Goal: Task Accomplishment & Management: Use online tool/utility

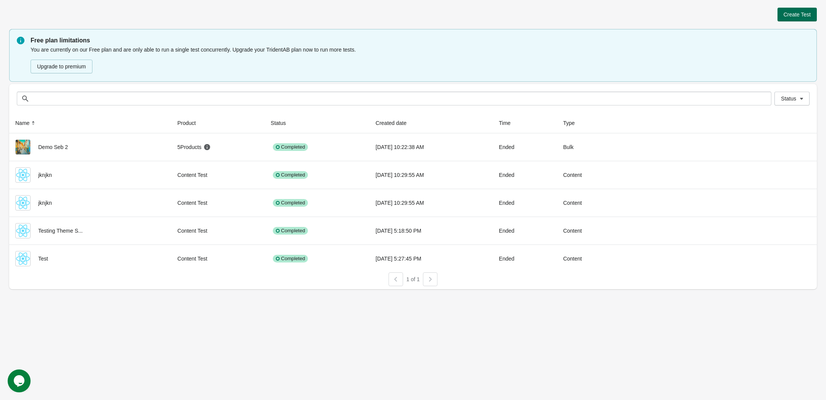
click at [796, 17] on span "Create Test" at bounding box center [797, 14] width 27 height 6
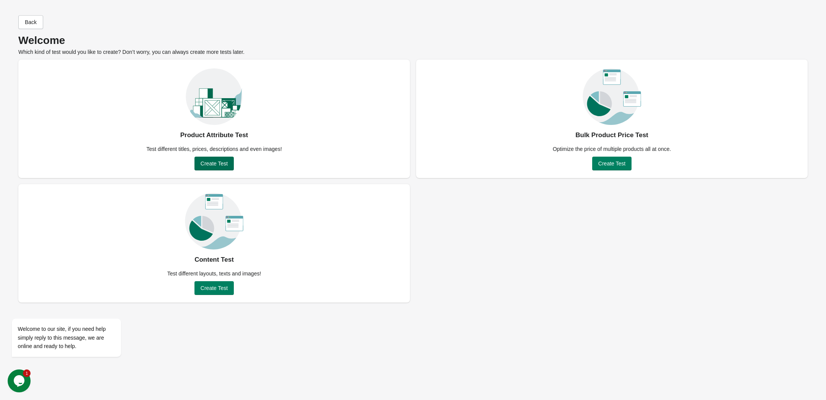
click at [204, 164] on span "Create Test" at bounding box center [214, 164] width 27 height 6
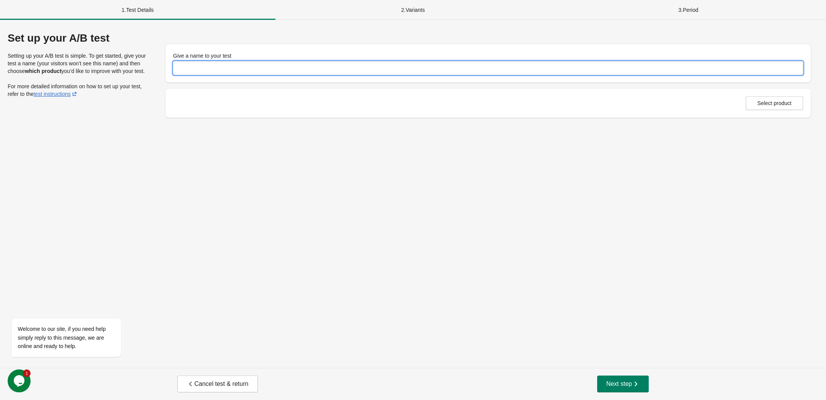
click at [221, 71] on input "Give a name to your test" at bounding box center [488, 68] width 630 height 14
type input "*****"
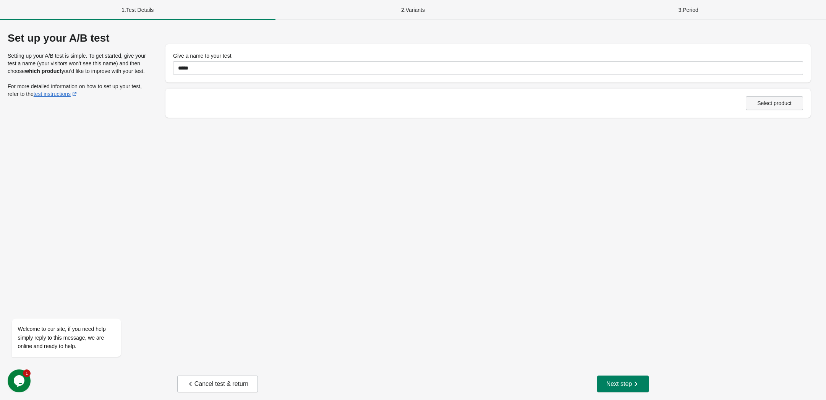
click at [762, 108] on button "Select product" at bounding box center [774, 103] width 57 height 14
click at [620, 388] on span "Next step" at bounding box center [623, 384] width 34 height 8
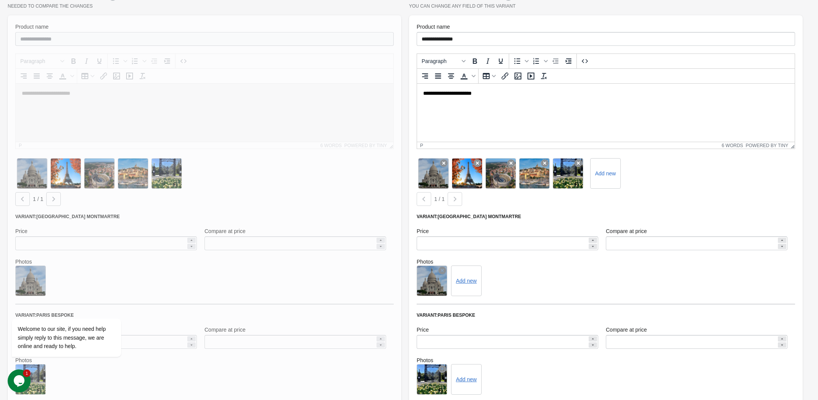
scroll to position [114, 0]
drag, startPoint x: 66, startPoint y: 80, endPoint x: 66, endPoint y: 143, distance: 63.1
click at [67, 82] on div at bounding box center [205, 223] width 394 height 417
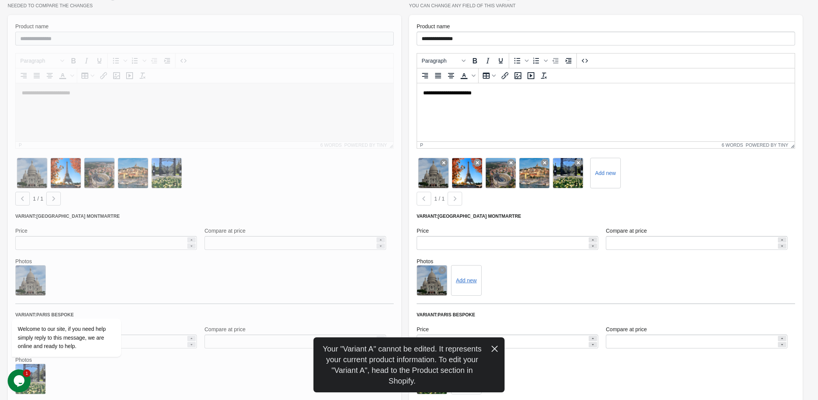
click at [68, 154] on div at bounding box center [205, 223] width 394 height 417
click at [110, 257] on div "Welcome to our site, if you need help simply reply to this message, we are onli…" at bounding box center [77, 306] width 138 height 116
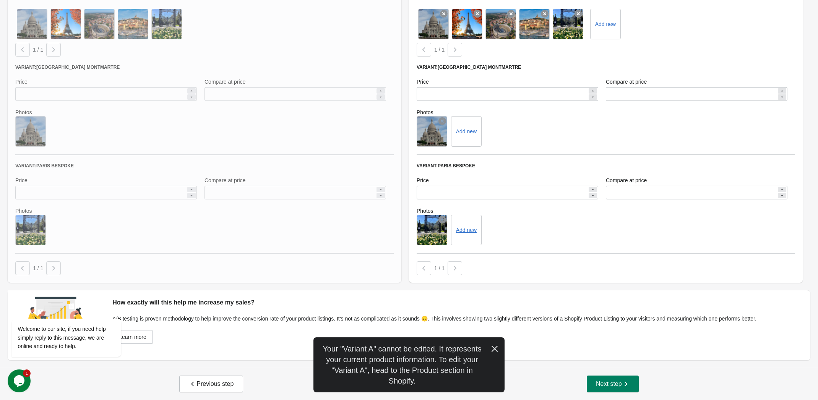
click at [148, 213] on div at bounding box center [205, 74] width 394 height 417
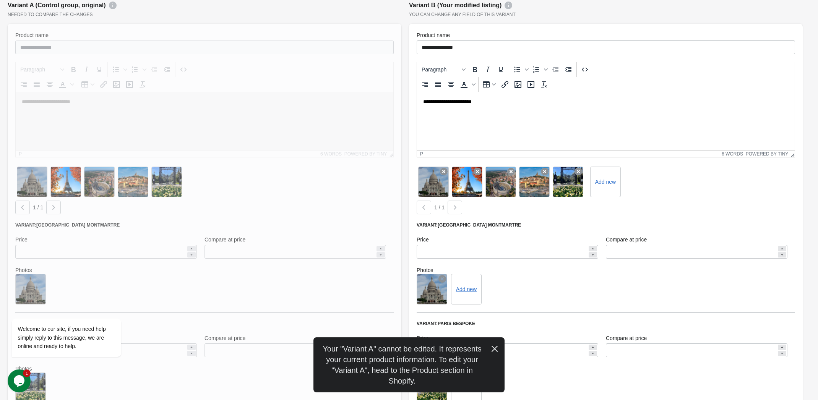
scroll to position [34, 0]
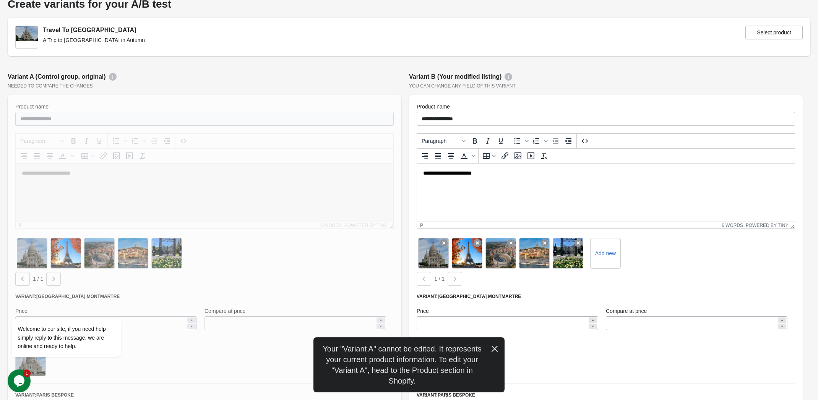
click at [494, 183] on html "**********" at bounding box center [606, 174] width 378 height 20
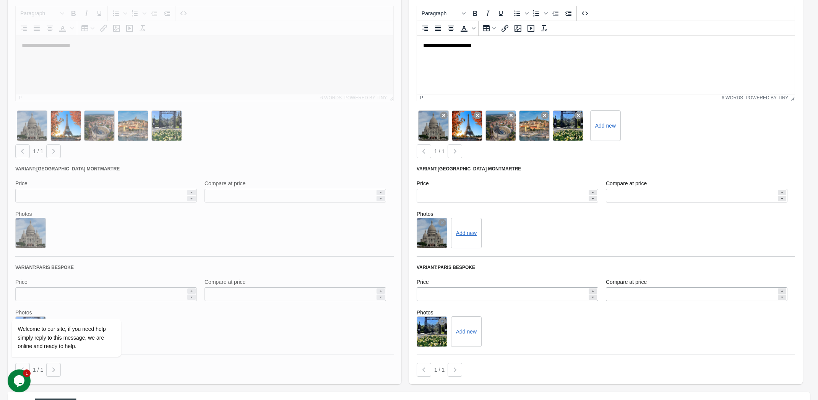
scroll to position [149, 0]
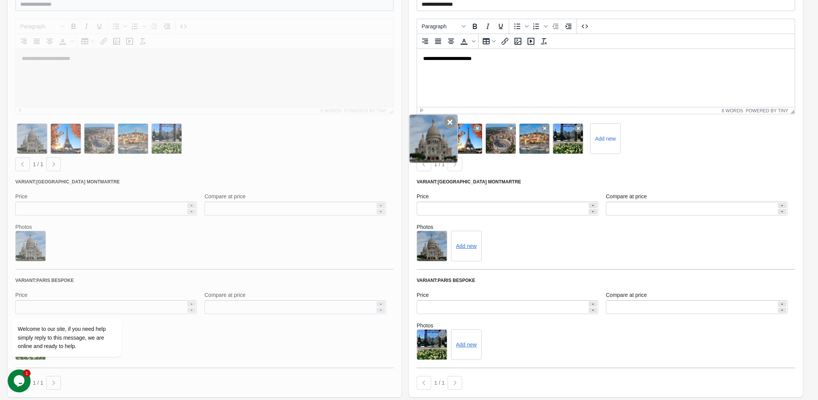
click at [448, 123] on icon at bounding box center [450, 122] width 12 height 12
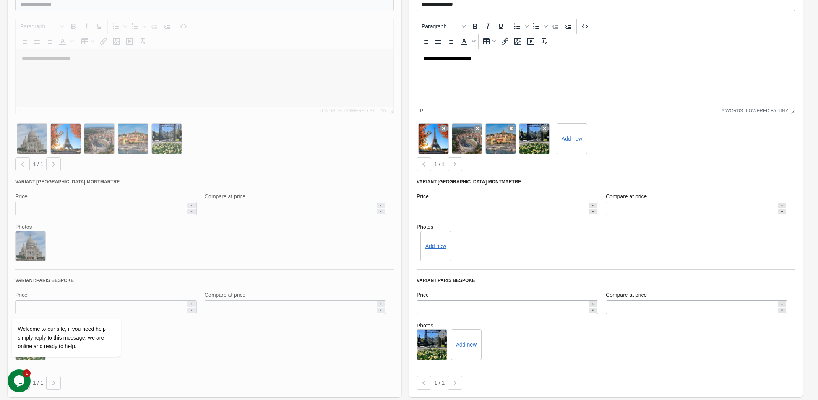
click at [448, 125] on icon at bounding box center [444, 129] width 8 height 8
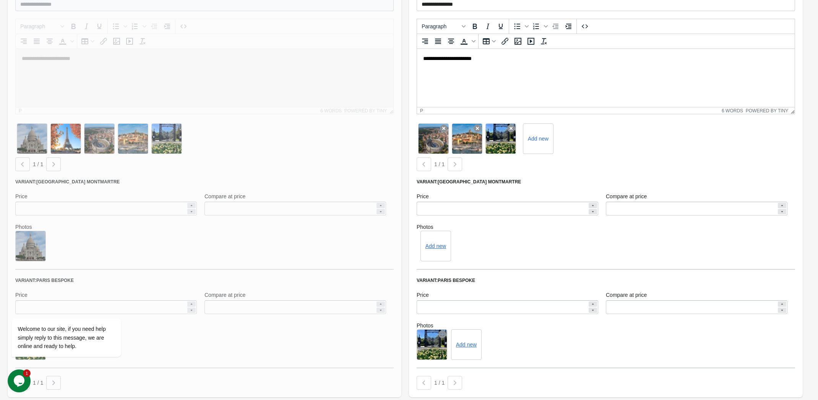
click at [448, 125] on icon at bounding box center [444, 129] width 8 height 8
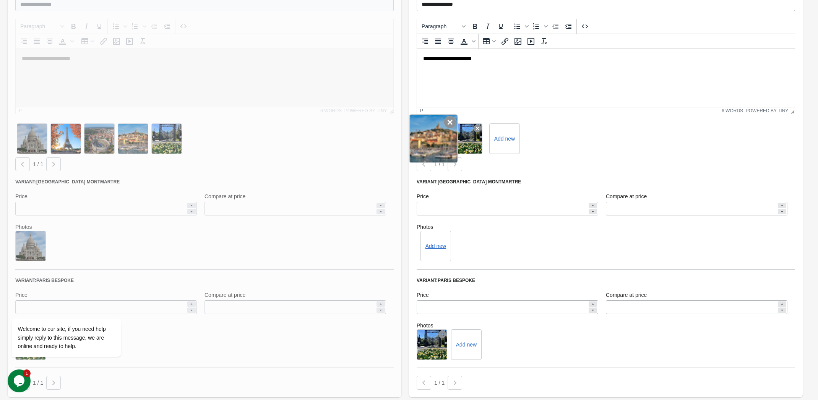
click at [448, 124] on icon at bounding box center [450, 122] width 12 height 12
click at [446, 125] on icon at bounding box center [450, 122] width 12 height 12
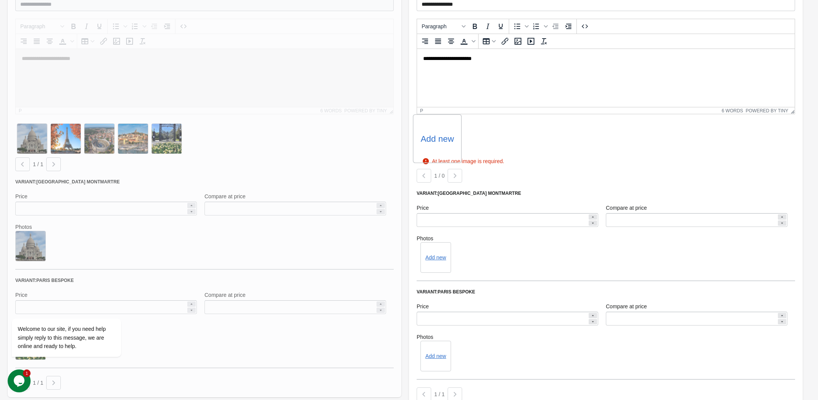
click at [438, 135] on label "Add new" at bounding box center [436, 139] width 33 height 12
click at [0, 0] on input "Add new" at bounding box center [0, 0] width 0 height 0
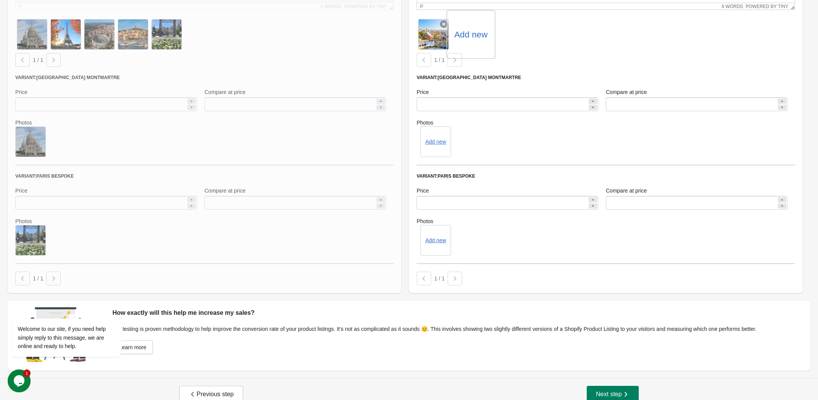
scroll to position [263, 0]
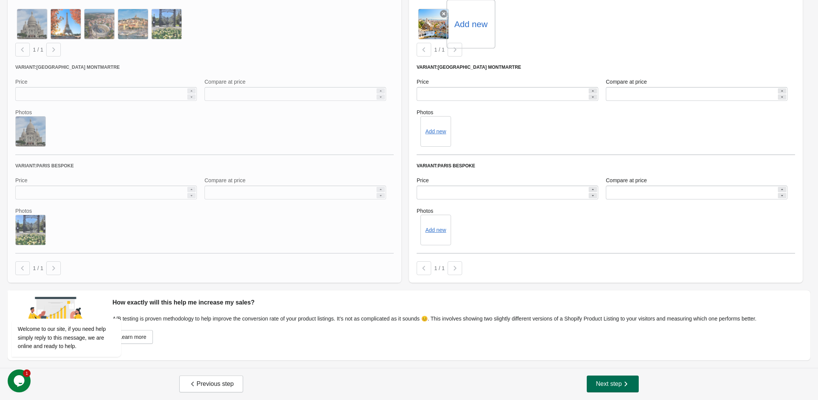
click at [608, 387] on span "Next step" at bounding box center [613, 384] width 34 height 8
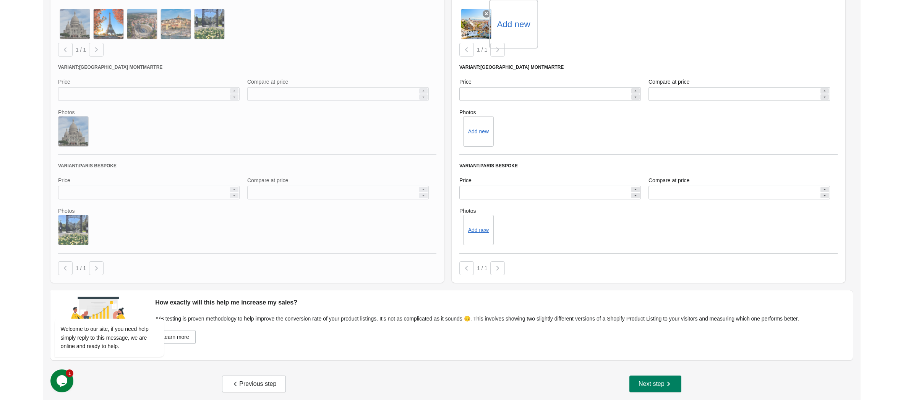
scroll to position [0, 0]
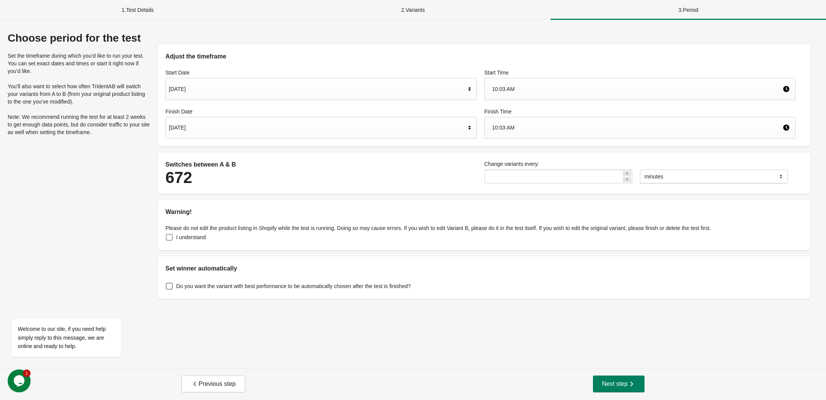
click at [168, 237] on span at bounding box center [169, 237] width 7 height 7
click at [169, 287] on span at bounding box center [169, 286] width 7 height 7
click at [170, 287] on span at bounding box center [169, 286] width 7 height 7
click at [169, 290] on span at bounding box center [169, 286] width 8 height 8
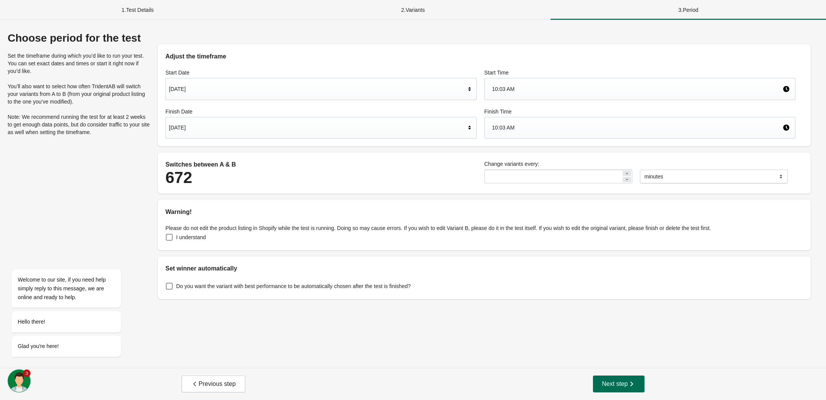
click at [615, 389] on button "Next step" at bounding box center [619, 384] width 52 height 17
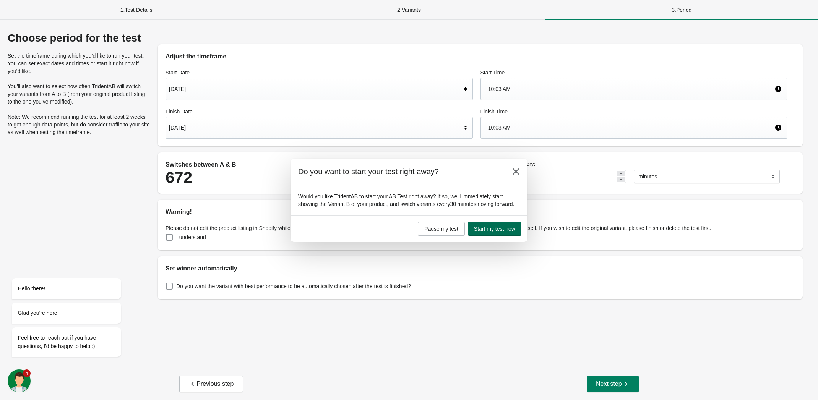
click at [502, 232] on span "Start my test now" at bounding box center [494, 229] width 41 height 6
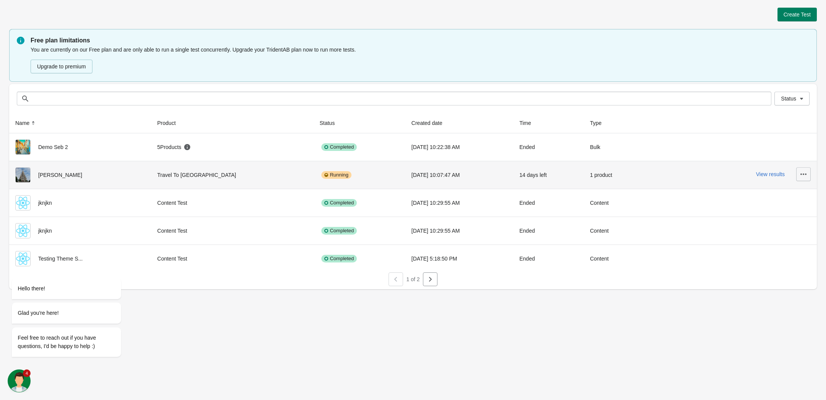
click at [803, 172] on icon "button" at bounding box center [804, 174] width 8 height 8
click at [791, 214] on span "View Product Page" at bounding box center [782, 210] width 45 height 8
click at [686, 173] on div "View results" at bounding box center [731, 174] width 159 height 14
click at [759, 177] on button "View results" at bounding box center [770, 174] width 29 height 6
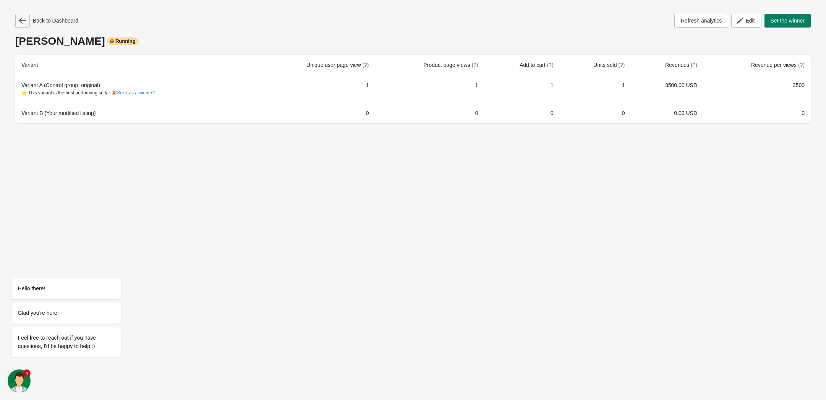
click at [21, 23] on icon "button" at bounding box center [23, 21] width 8 height 8
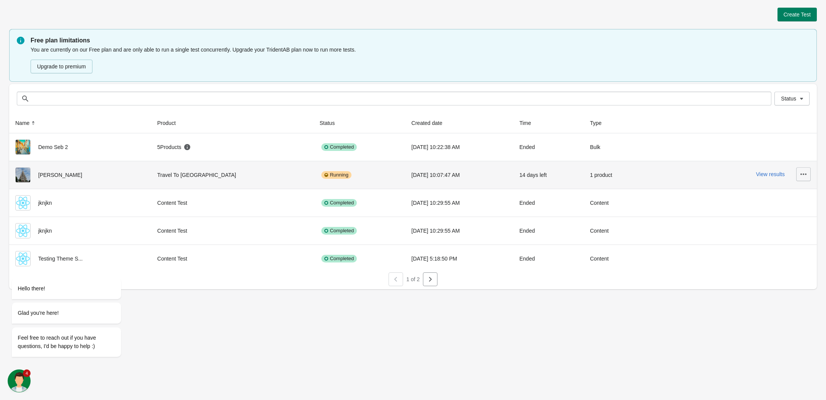
click at [801, 172] on icon "button" at bounding box center [804, 174] width 8 height 8
click at [787, 240] on span "Finish" at bounding box center [782, 242] width 45 height 8
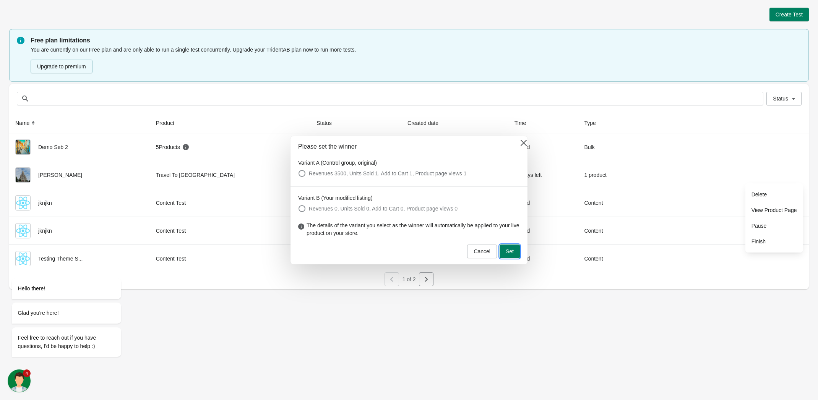
drag, startPoint x: 515, startPoint y: 248, endPoint x: 530, endPoint y: 253, distance: 16.2
click at [515, 248] on button "Set" at bounding box center [509, 252] width 20 height 14
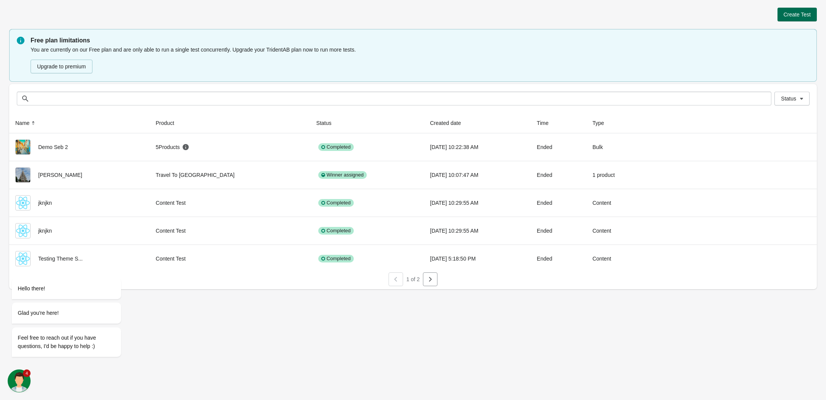
click at [788, 17] on span "Create Test" at bounding box center [797, 14] width 27 height 6
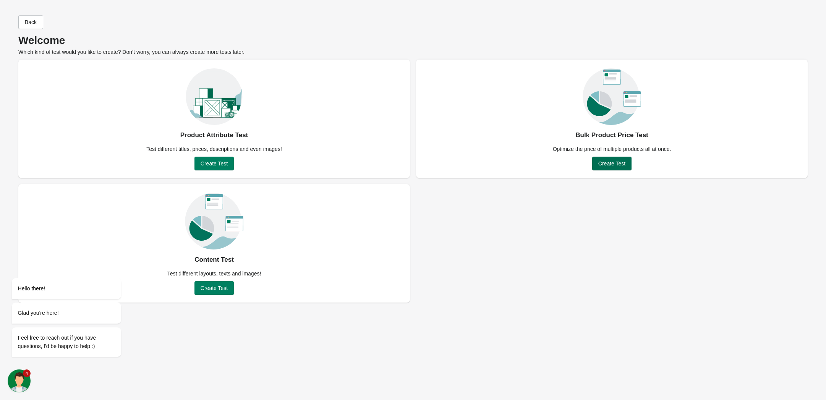
click at [621, 161] on span "Create Test" at bounding box center [611, 164] width 27 height 6
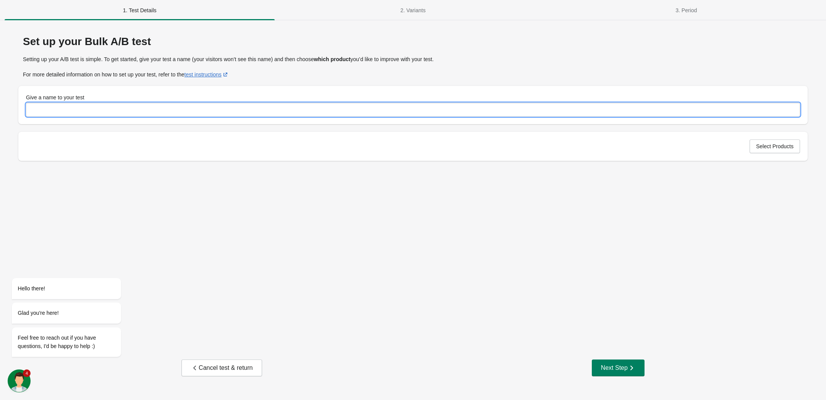
click at [91, 108] on input "Give a name to your test" at bounding box center [413, 110] width 774 height 14
type input "*******"
click at [769, 142] on button "Select Products" at bounding box center [775, 146] width 50 height 14
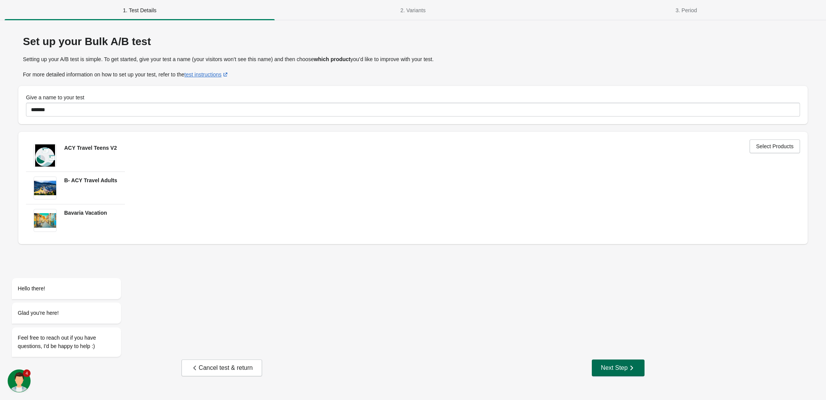
click at [631, 369] on icon "button" at bounding box center [632, 368] width 8 height 8
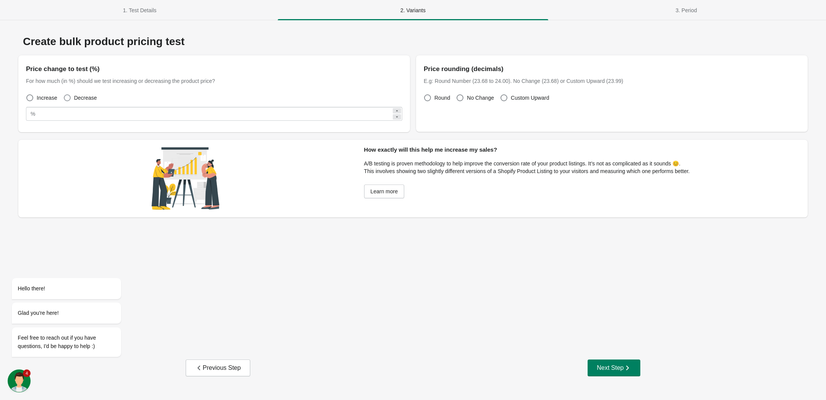
click at [71, 98] on label "Decrease" at bounding box center [80, 97] width 34 height 11
click at [625, 368] on icon "button" at bounding box center [628, 368] width 8 height 8
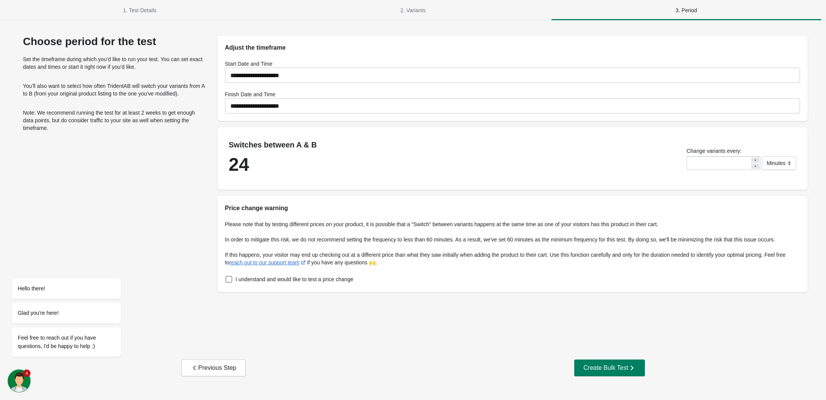
click at [230, 279] on span at bounding box center [228, 279] width 7 height 7
click at [591, 367] on div "Create Bulk Test" at bounding box center [610, 368] width 52 height 8
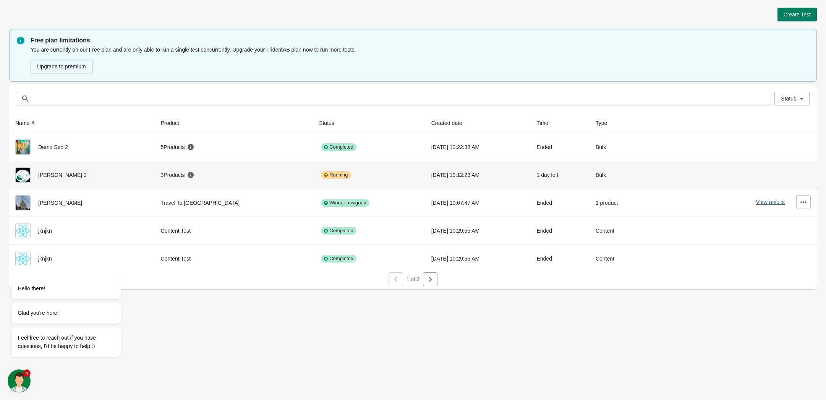
drag, startPoint x: 775, startPoint y: 178, endPoint x: 776, endPoint y: 199, distance: 21.8
click at [775, 204] on tbody "Demo Seb 2 5 Products Completed [DATE] 10:22:38 AM Ended Bulk View results Mura…" at bounding box center [413, 202] width 808 height 139
click at [798, 174] on button "button" at bounding box center [803, 174] width 15 height 14
click at [757, 171] on button "View results" at bounding box center [770, 174] width 29 height 6
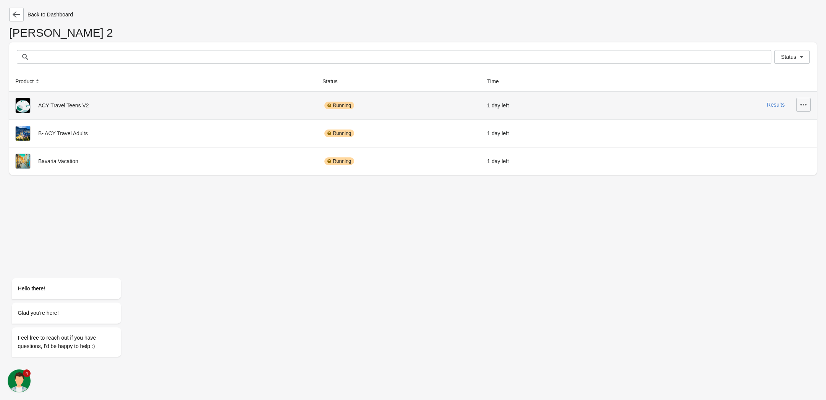
click at [801, 103] on icon "button" at bounding box center [804, 105] width 8 height 8
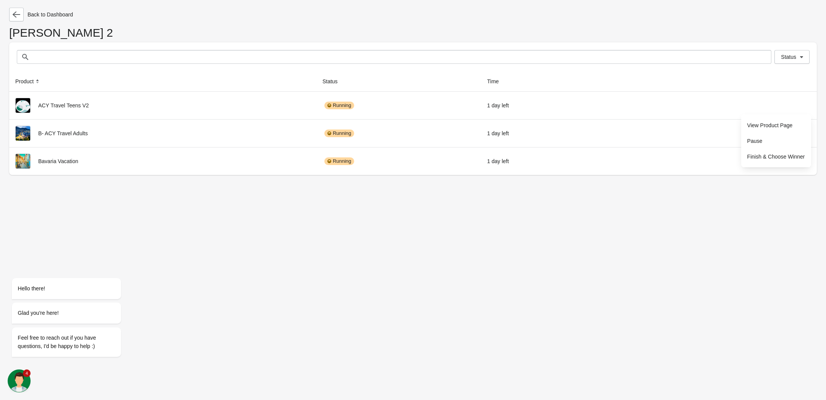
click at [699, 83] on th at bounding box center [710, 81] width 214 height 20
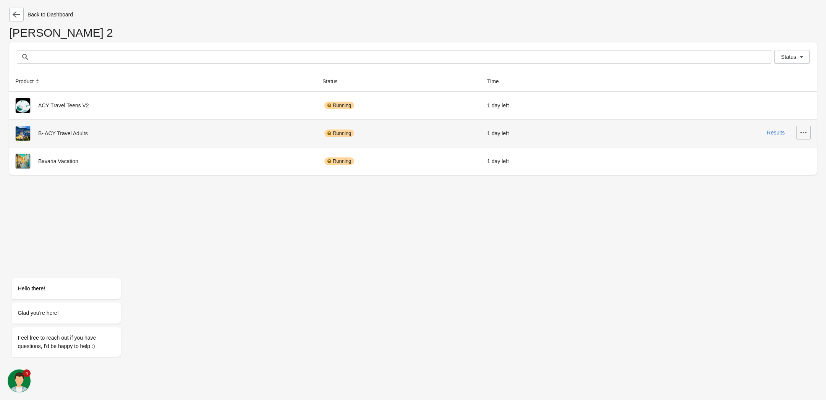
click at [802, 132] on icon "button" at bounding box center [804, 133] width 8 height 8
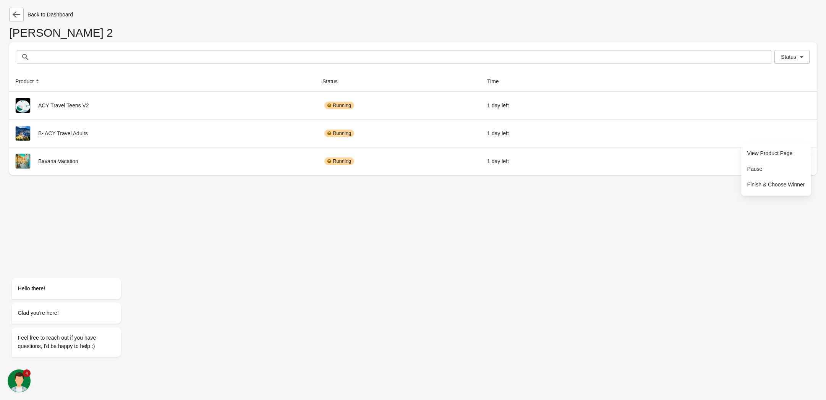
click at [662, 71] on div "Status Status" at bounding box center [413, 56] width 808 height 29
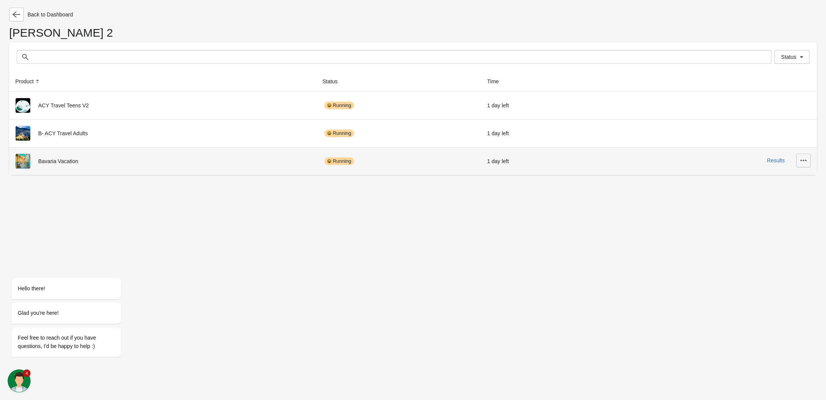
click at [808, 164] on button "button" at bounding box center [803, 161] width 15 height 14
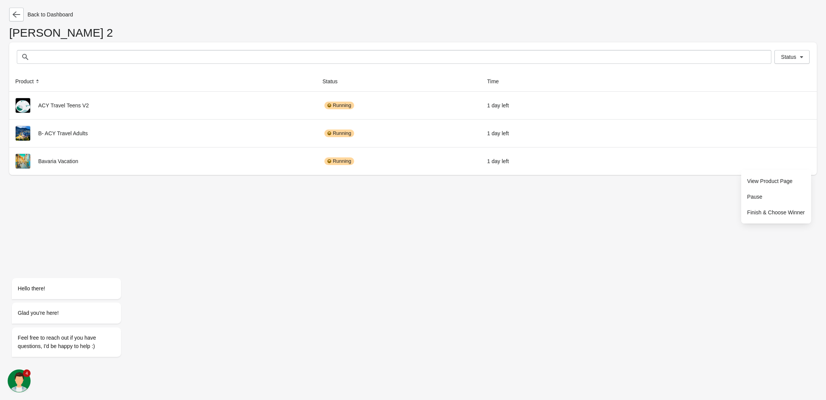
click at [657, 241] on div "Back to Dashboard Murad 2 Status Status Product Status Time ACY Travel Teens V2…" at bounding box center [413, 200] width 826 height 400
click at [16, 271] on icon "Chat attention grabber" at bounding box center [16, 267] width 7 height 7
click at [331, 264] on div "Back to Dashboard Murad 2 Status Status Product Status Time ACY Travel Teens V2…" at bounding box center [413, 200] width 826 height 400
click at [14, 18] on icon "button" at bounding box center [17, 15] width 8 height 8
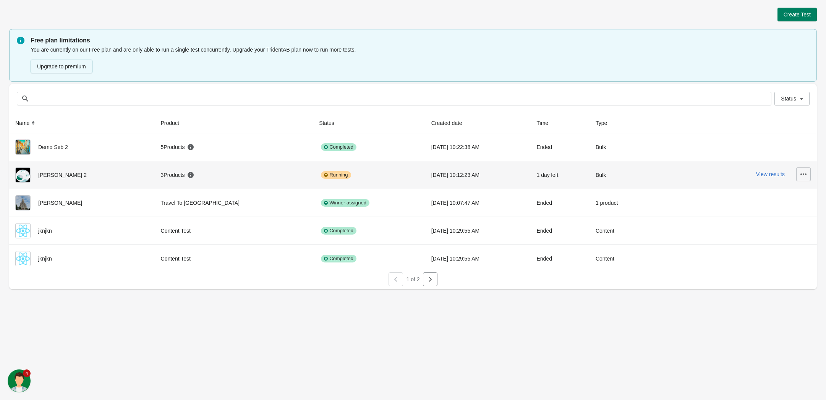
click at [798, 171] on button "button" at bounding box center [803, 174] width 15 height 14
click at [803, 227] on span "Finish" at bounding box center [797, 226] width 15 height 8
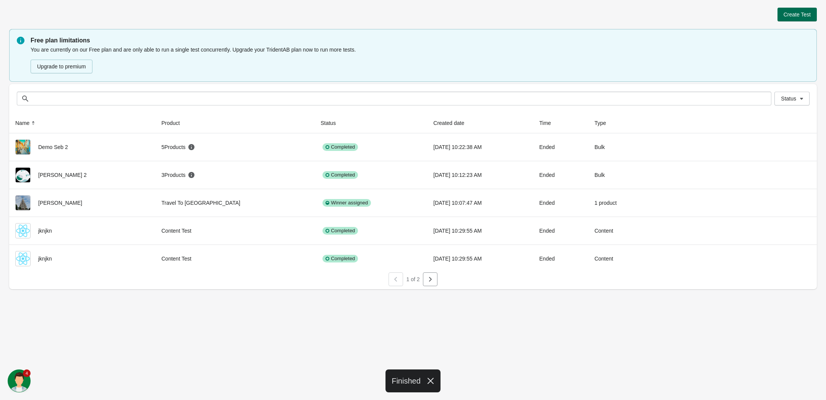
click at [801, 15] on span "Create Test" at bounding box center [797, 14] width 27 height 6
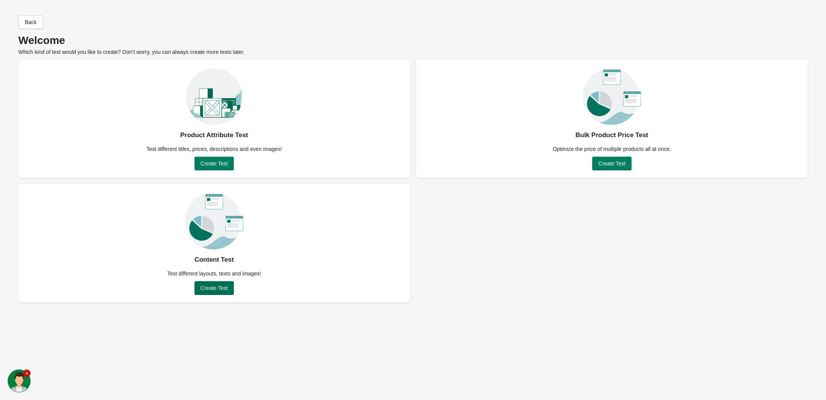
click at [215, 289] on span "Create Test" at bounding box center [214, 288] width 27 height 6
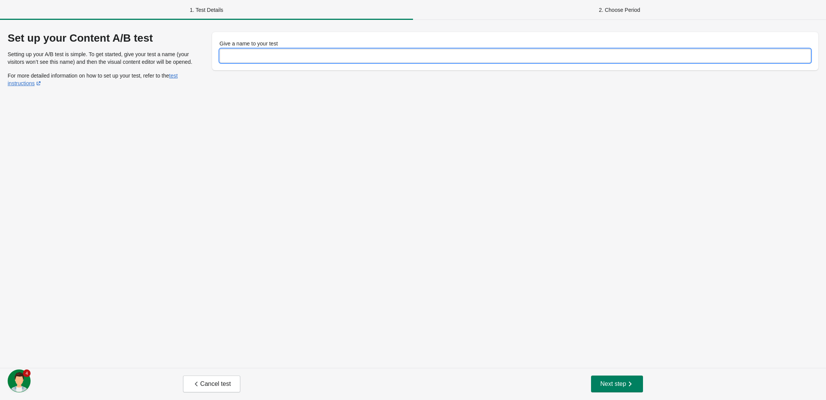
click at [252, 53] on input "Give a name to your test" at bounding box center [516, 56] width 592 height 14
type input "*******"
click at [611, 378] on button "Next step" at bounding box center [617, 384] width 52 height 17
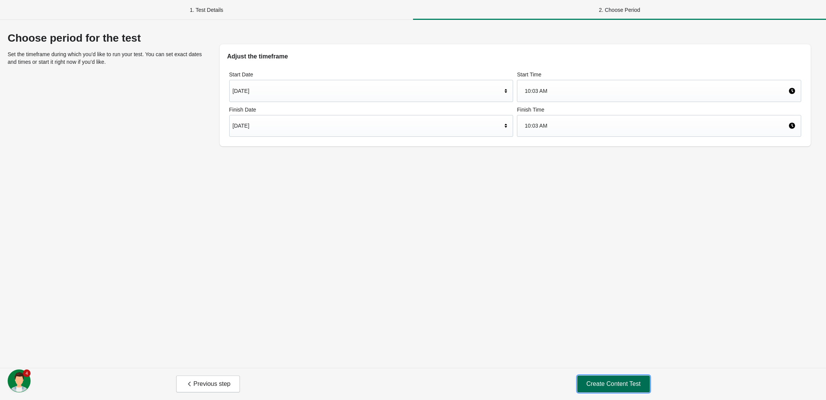
drag, startPoint x: 600, startPoint y: 378, endPoint x: 594, endPoint y: 378, distance: 5.7
click at [600, 378] on button "Create Content Test" at bounding box center [613, 384] width 73 height 17
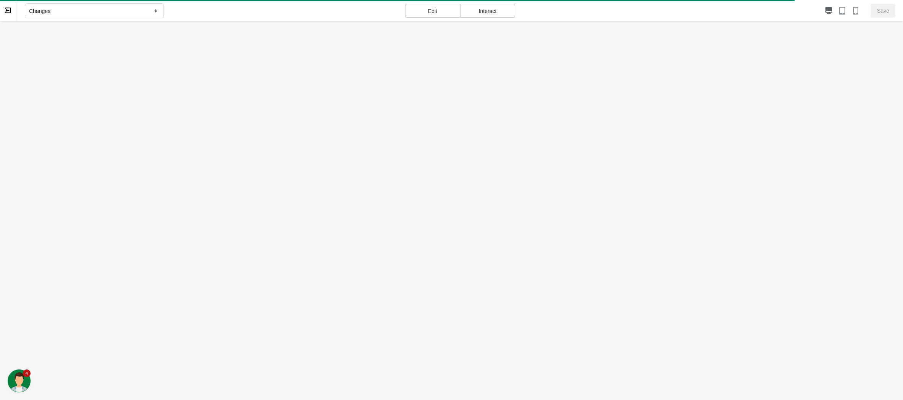
drag, startPoint x: 68, startPoint y: 552, endPoint x: 68, endPoint y: 573, distance: 21.0
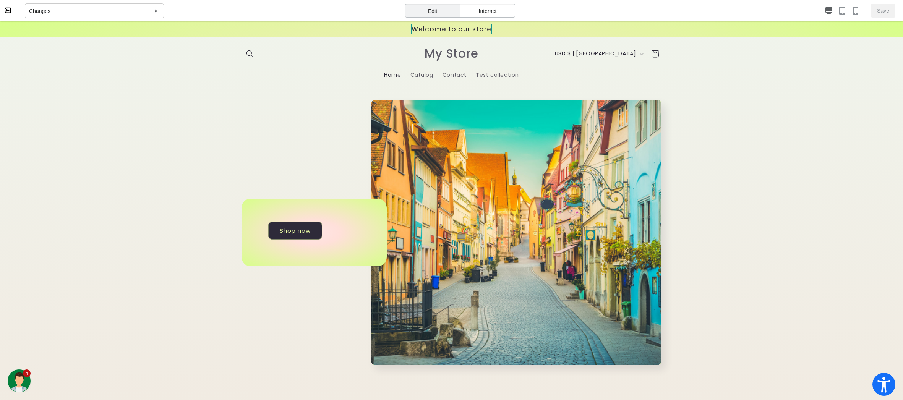
click at [418, 29] on span "Welcome to our store" at bounding box center [451, 29] width 81 height 10
select select "*******"
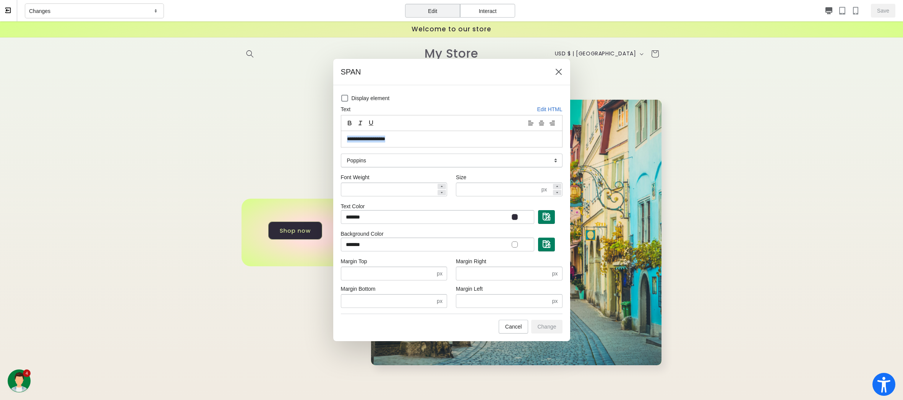
drag, startPoint x: 408, startPoint y: 138, endPoint x: 255, endPoint y: 137, distance: 153.2
click at [255, 400] on div "**********" at bounding box center [451, 404] width 903 height 0
click at [540, 326] on span "Change" at bounding box center [546, 327] width 19 height 6
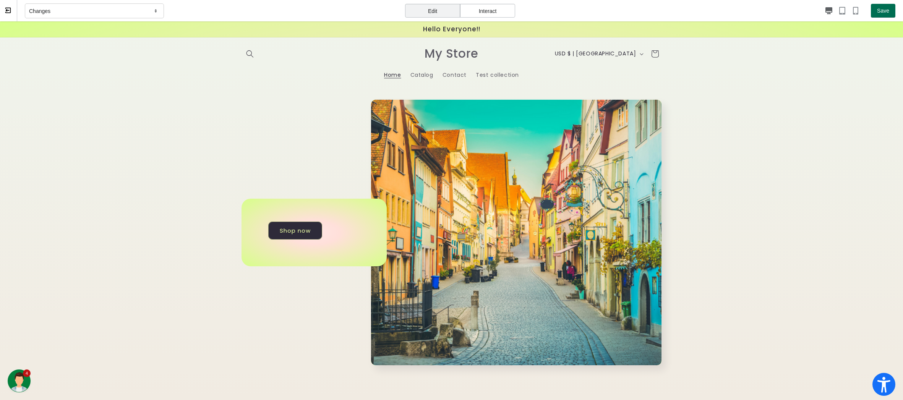
click at [826, 10] on span "Save" at bounding box center [883, 11] width 12 height 6
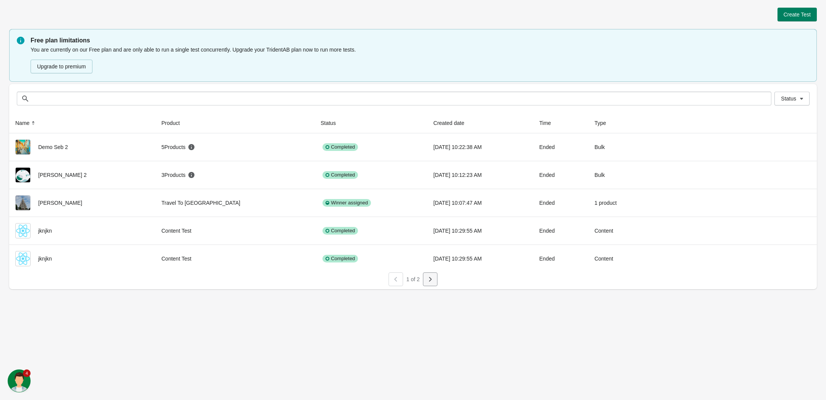
click at [432, 281] on icon "button" at bounding box center [430, 280] width 8 height 8
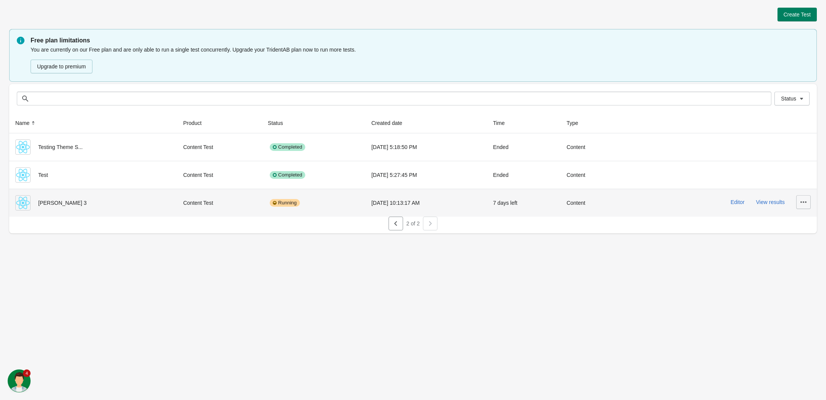
click at [804, 204] on icon "button" at bounding box center [804, 202] width 8 height 8
click at [741, 203] on button "Editor" at bounding box center [738, 202] width 14 height 6
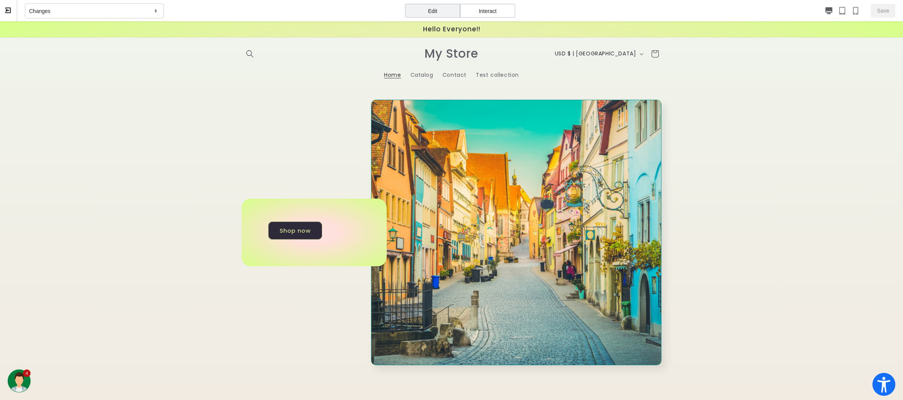
click at [458, 188] on img at bounding box center [516, 233] width 290 height 266
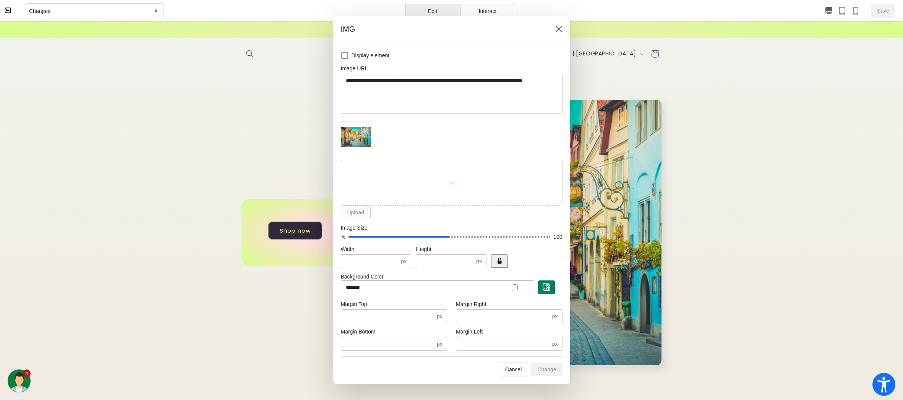
click at [352, 140] on img at bounding box center [356, 137] width 30 height 20
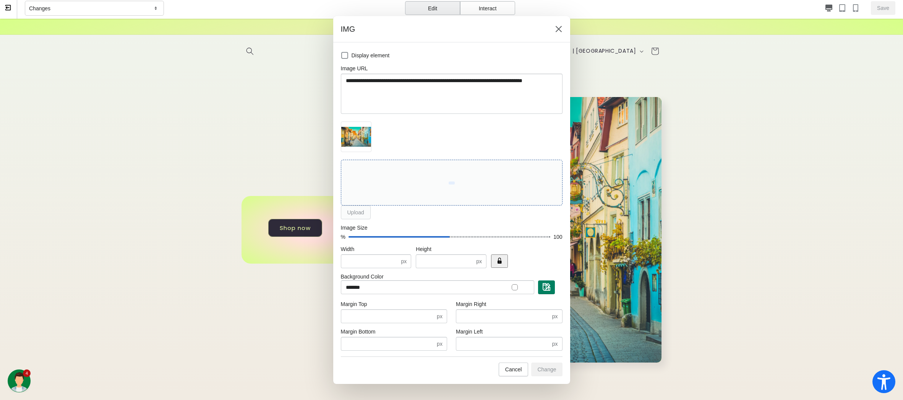
scroll to position [3, 0]
click at [360, 211] on div "Upload" at bounding box center [452, 190] width 222 height 60
click at [385, 177] on div at bounding box center [452, 183] width 218 height 42
type input "**********"
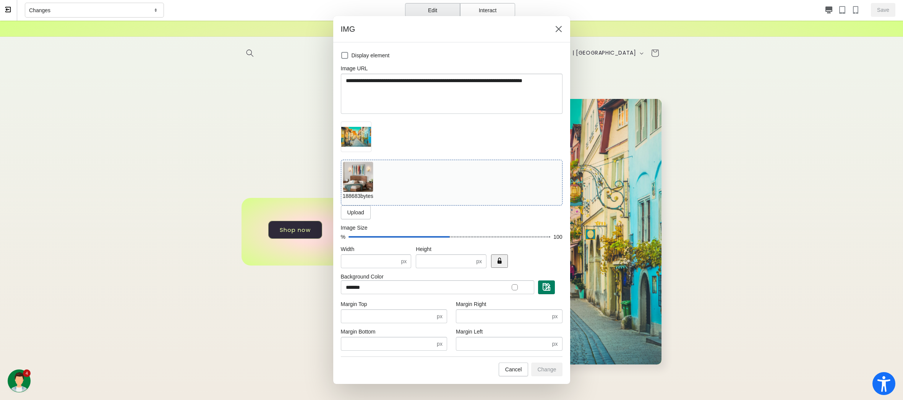
scroll to position [0, 0]
click at [343, 56] on span at bounding box center [344, 55] width 7 height 7
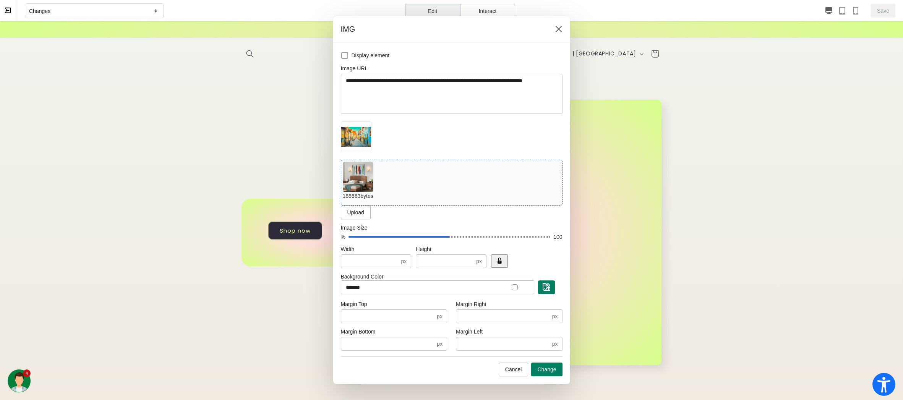
click at [343, 56] on span at bounding box center [344, 55] width 7 height 7
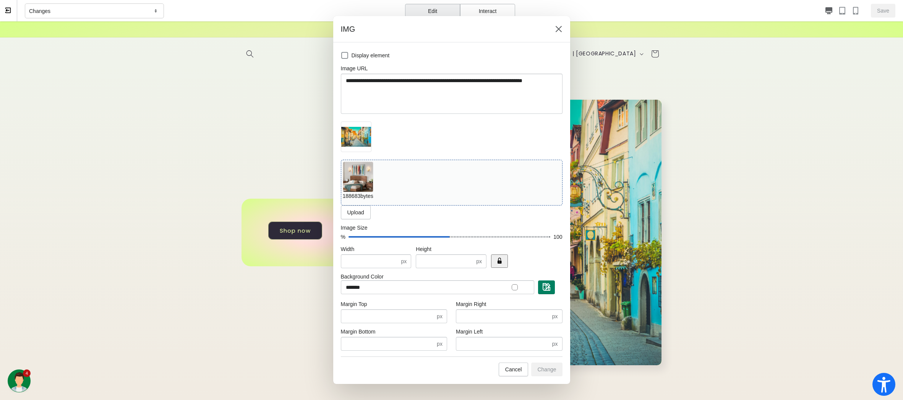
click at [364, 180] on img at bounding box center [358, 177] width 30 height 30
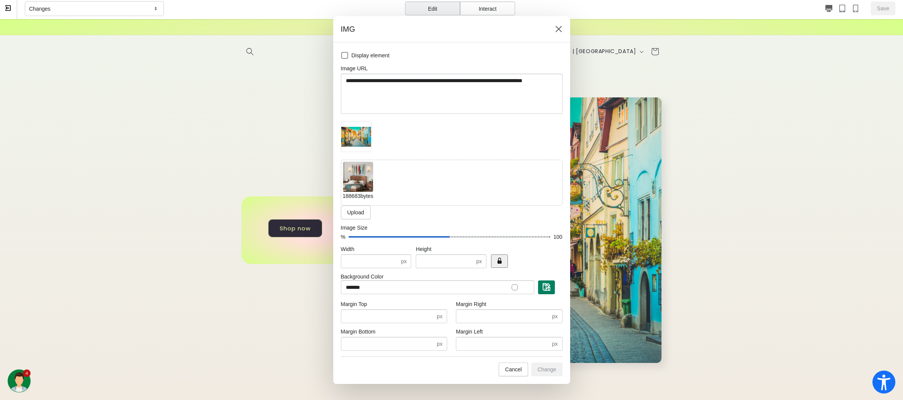
scroll to position [3, 0]
click at [515, 373] on button "Cancel" at bounding box center [514, 370] width 30 height 14
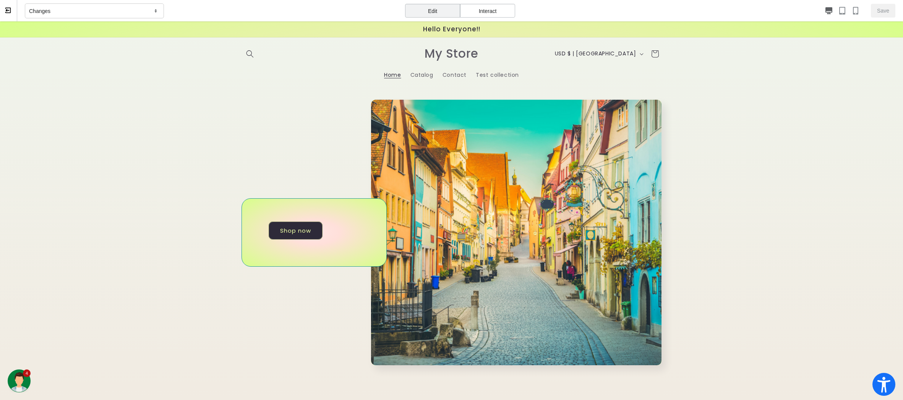
click at [363, 234] on div "Shop now" at bounding box center [314, 232] width 145 height 68
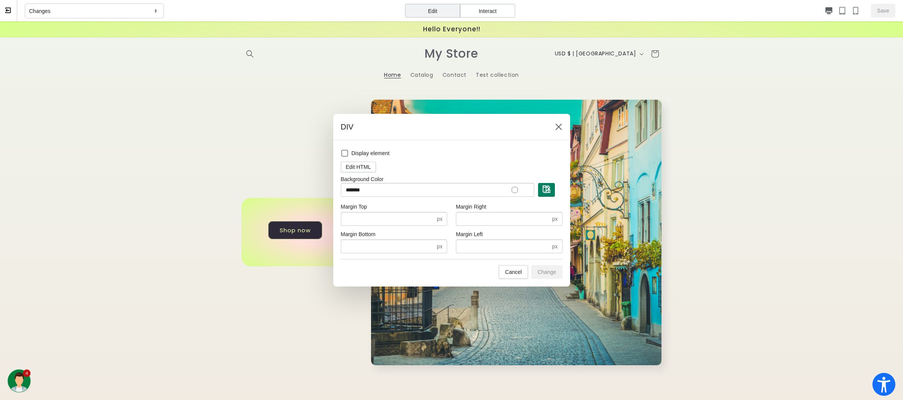
scroll to position [3, 0]
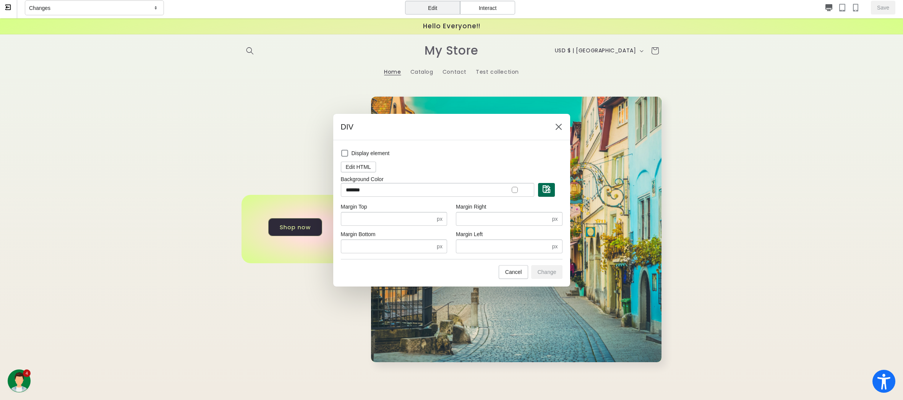
click at [546, 189] on img "button" at bounding box center [547, 189] width 8 height 8
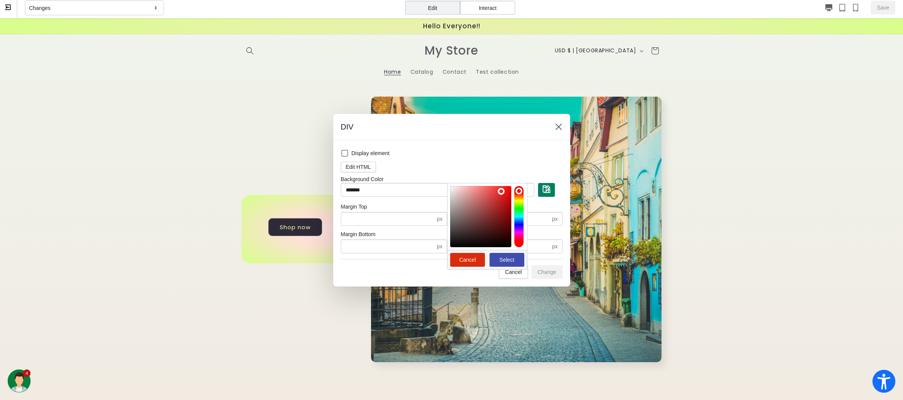
click at [501, 191] on div at bounding box center [480, 216] width 61 height 61
click at [506, 260] on span "Select" at bounding box center [506, 260] width 15 height 6
type input "*******"
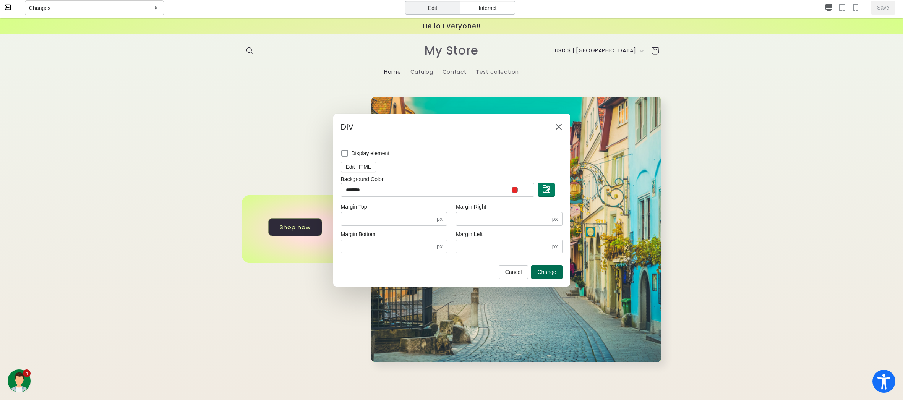
click at [542, 277] on button "Change" at bounding box center [546, 272] width 31 height 14
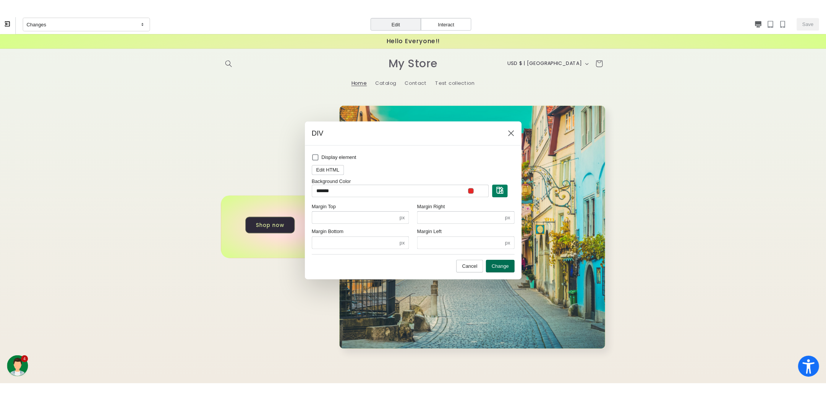
scroll to position [0, 0]
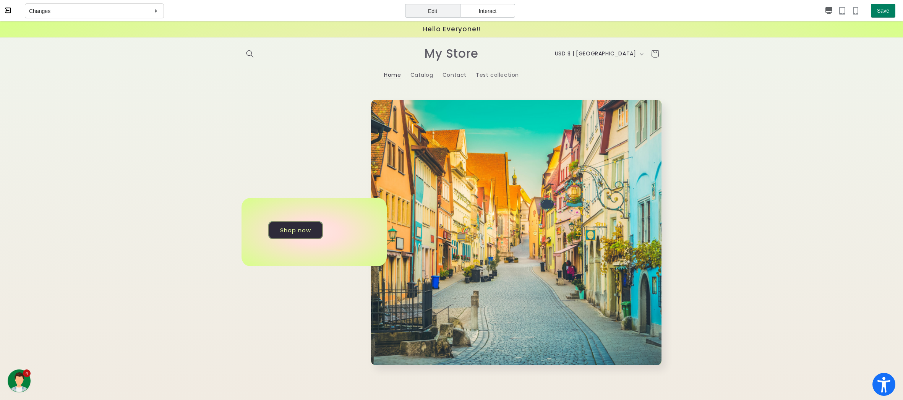
click at [290, 233] on link "Shop now" at bounding box center [295, 231] width 55 height 18
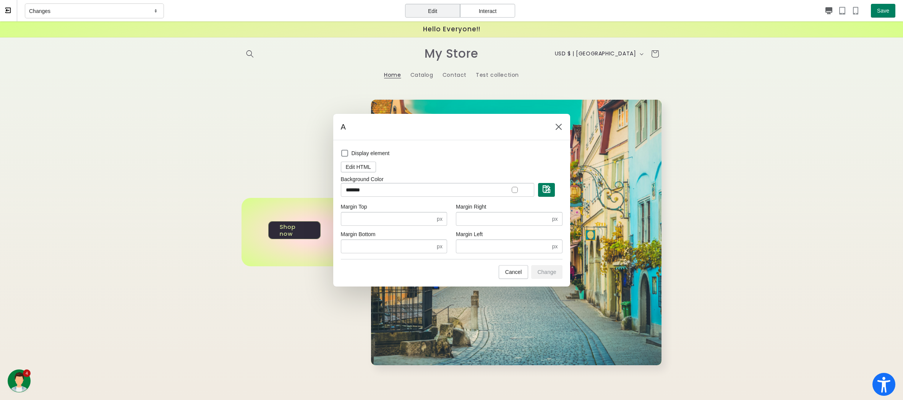
click at [514, 190] on div at bounding box center [515, 190] width 6 height 6
click at [551, 188] on button "button" at bounding box center [546, 190] width 17 height 14
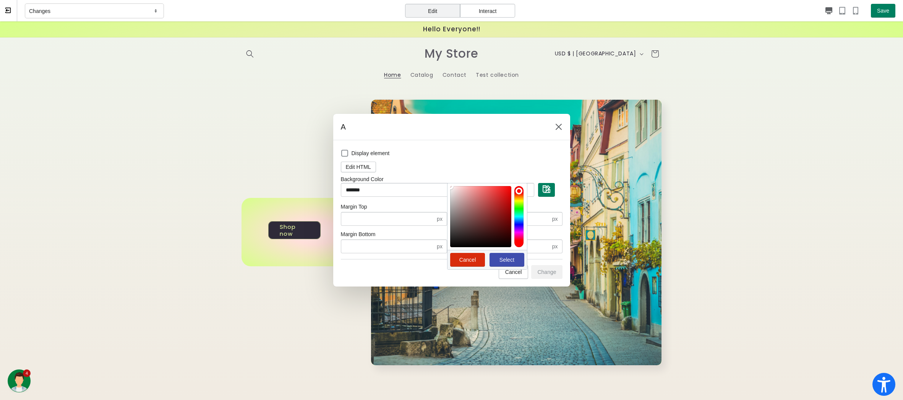
click at [507, 253] on button "Select" at bounding box center [507, 260] width 35 height 14
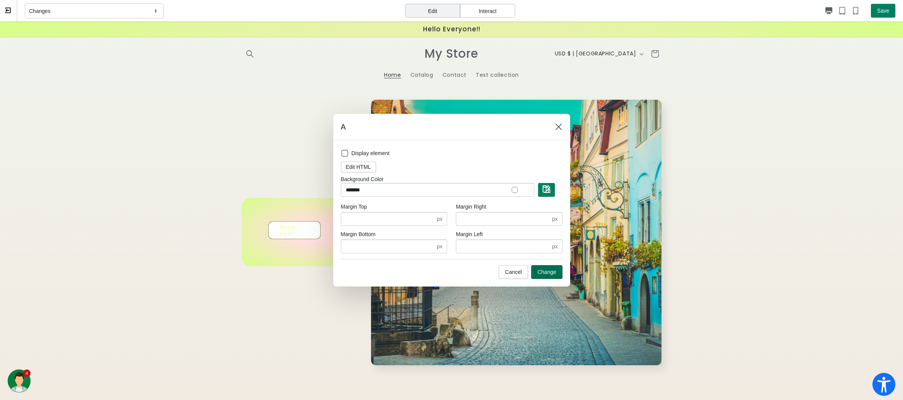
click at [544, 272] on span "Change" at bounding box center [546, 272] width 19 height 6
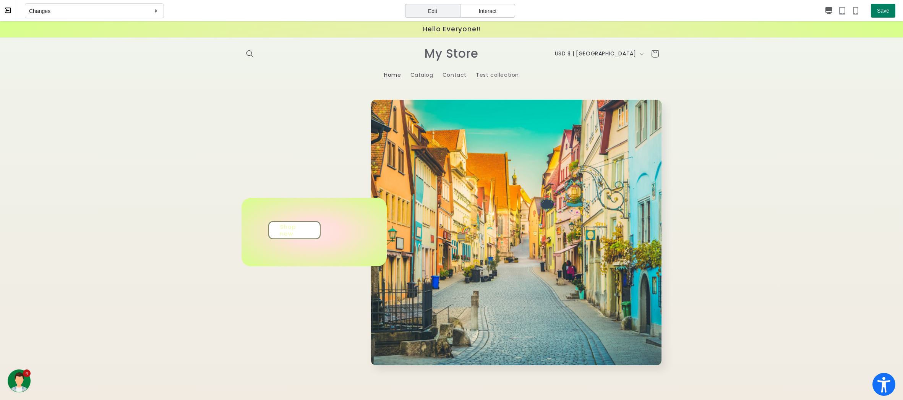
click at [288, 230] on link "Shop now" at bounding box center [294, 231] width 52 height 18
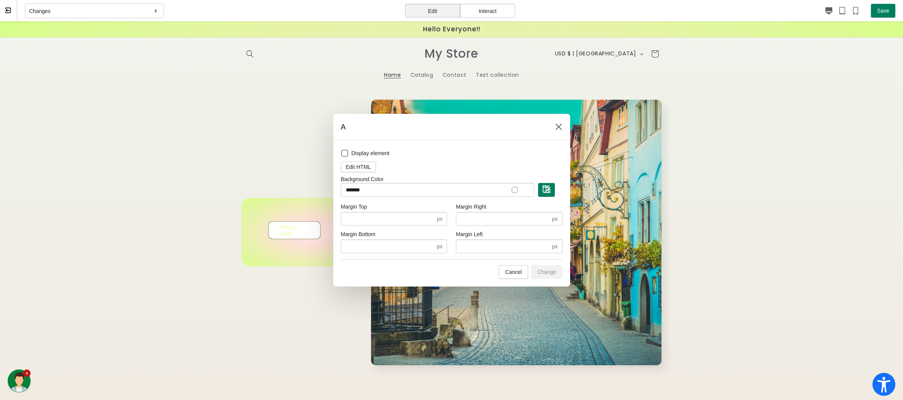
click at [287, 279] on div at bounding box center [451, 200] width 903 height 400
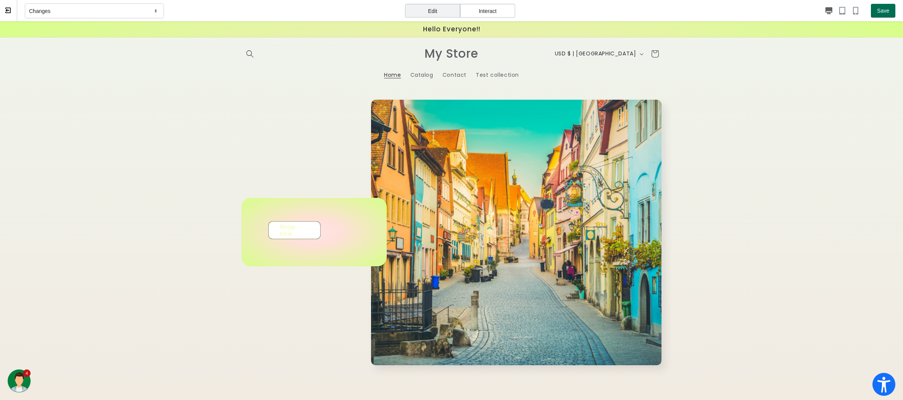
click at [826, 12] on span "Save" at bounding box center [883, 11] width 12 height 6
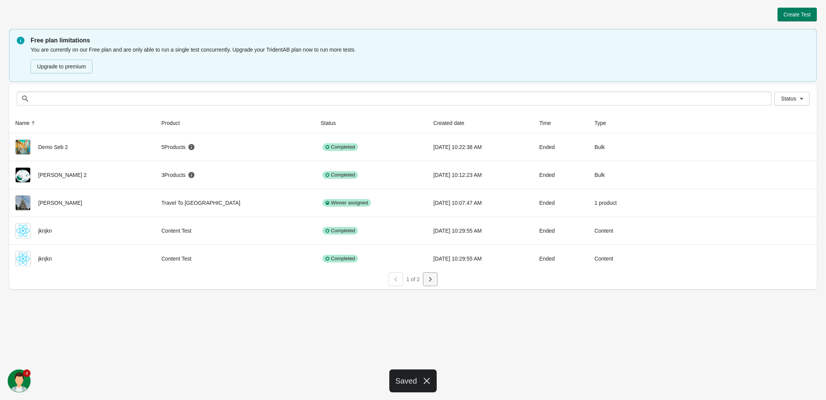
click at [431, 283] on icon "button" at bounding box center [430, 280] width 8 height 8
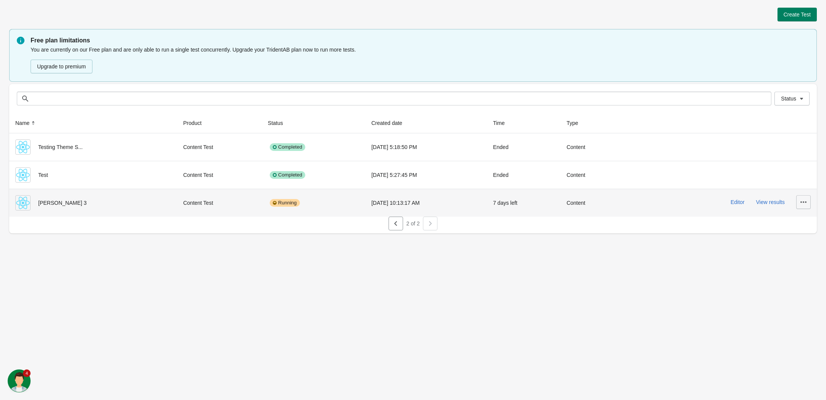
click at [803, 203] on icon "button" at bounding box center [804, 202] width 8 height 8
click at [805, 256] on span "Finish" at bounding box center [797, 254] width 15 height 8
click at [809, 201] on button "button" at bounding box center [803, 202] width 15 height 14
click at [799, 255] on span "Finish" at bounding box center [797, 254] width 15 height 8
click at [802, 203] on icon "button" at bounding box center [804, 202] width 6 height 2
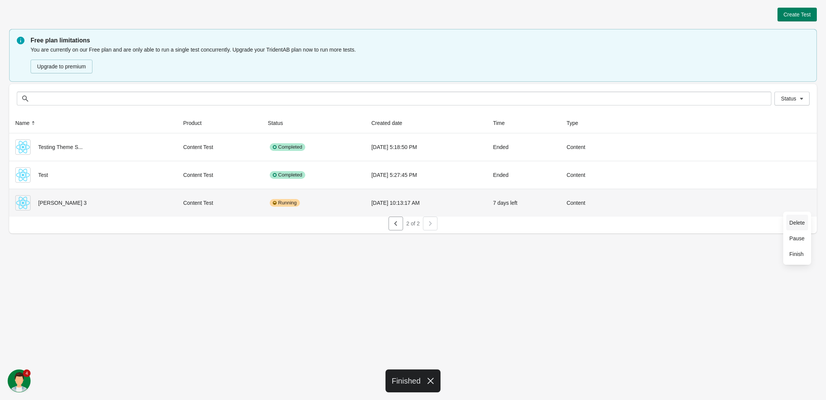
click at [799, 228] on button "Delete" at bounding box center [796, 223] width 21 height 16
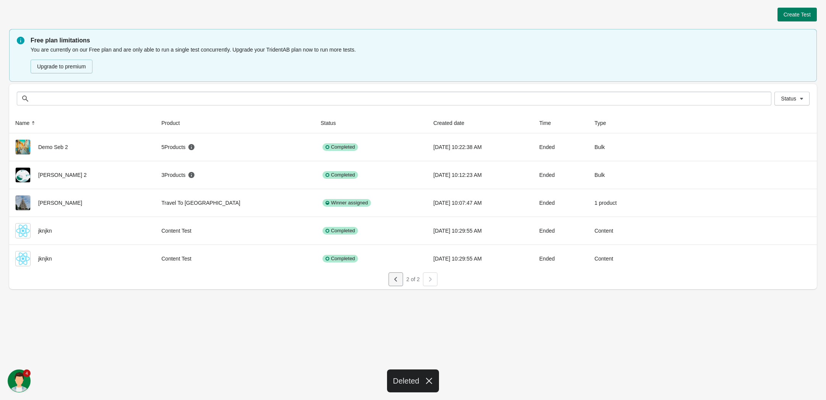
click at [397, 279] on icon "button" at bounding box center [396, 280] width 8 height 8
